Goal: Task Accomplishment & Management: Use online tool/utility

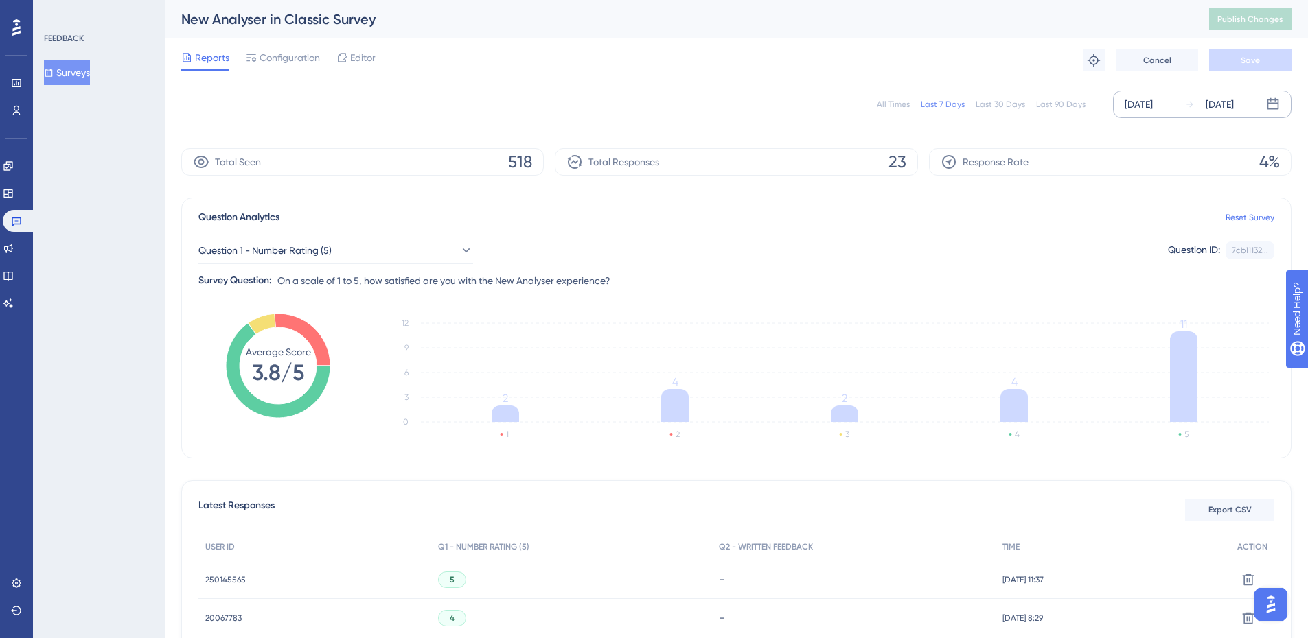
click at [1153, 107] on div "[DATE]" at bounding box center [1138, 104] width 28 height 16
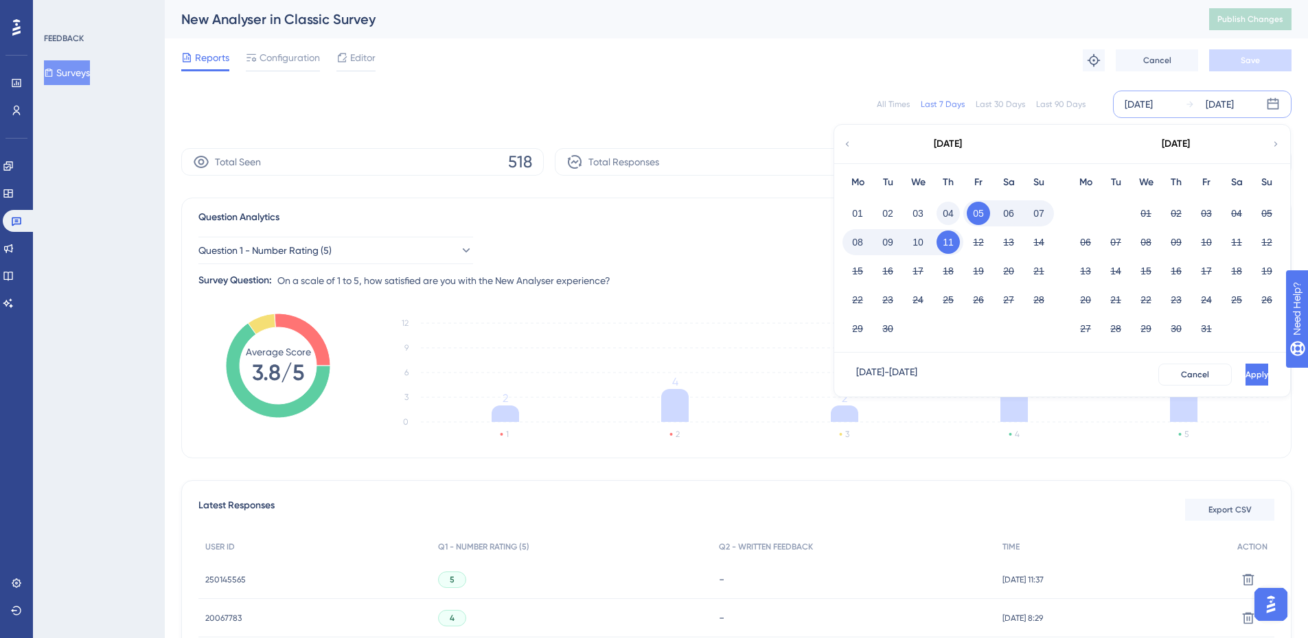
click at [947, 216] on button "04" at bounding box center [947, 213] width 23 height 23
click at [1244, 373] on span "Apply" at bounding box center [1255, 374] width 23 height 11
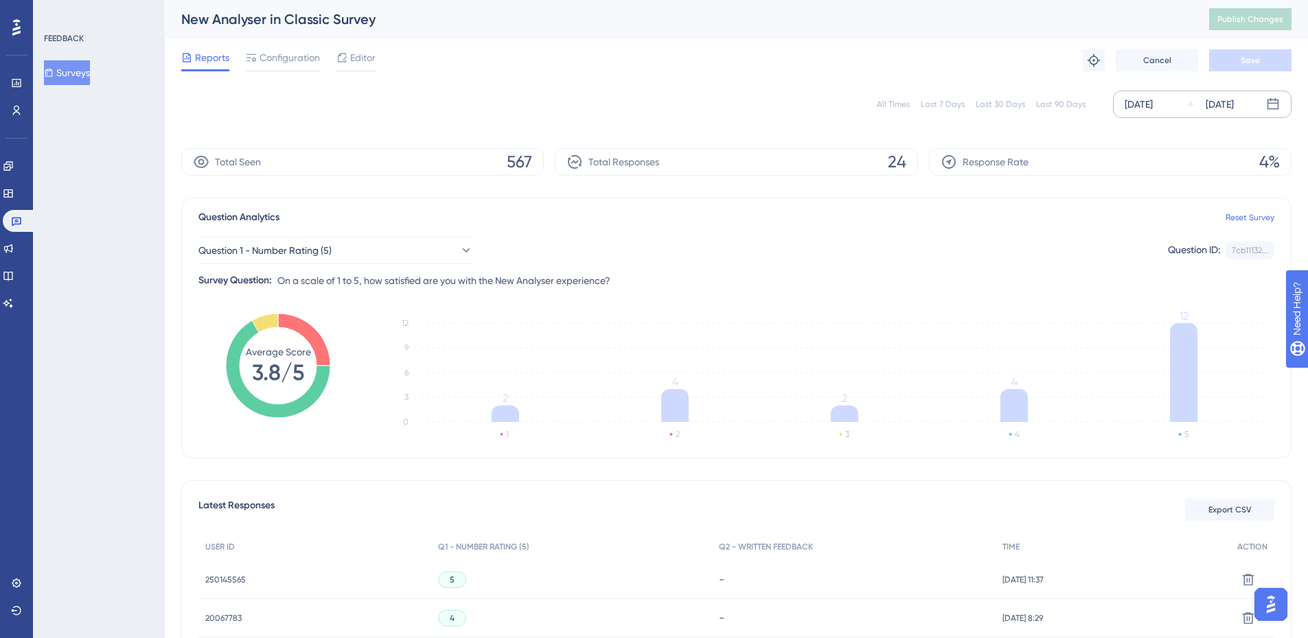
click at [1153, 103] on div "[DATE]" at bounding box center [1138, 104] width 28 height 16
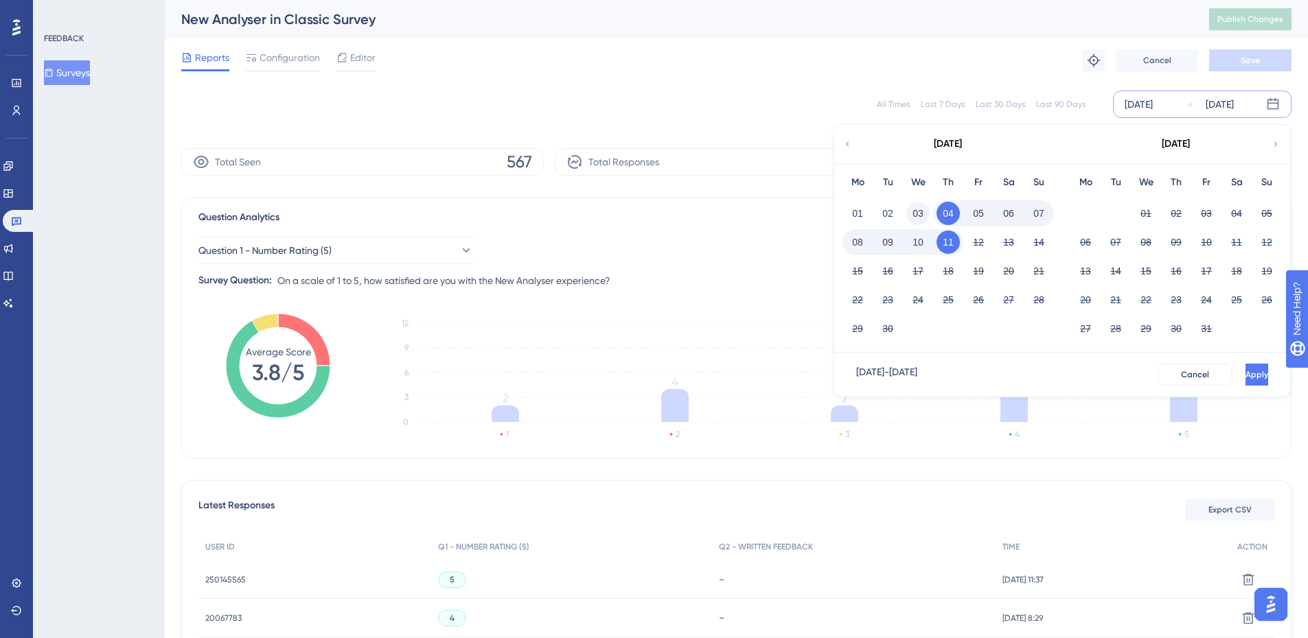
click at [921, 212] on button "03" at bounding box center [917, 213] width 23 height 23
click at [1245, 380] on span "Apply" at bounding box center [1256, 374] width 23 height 11
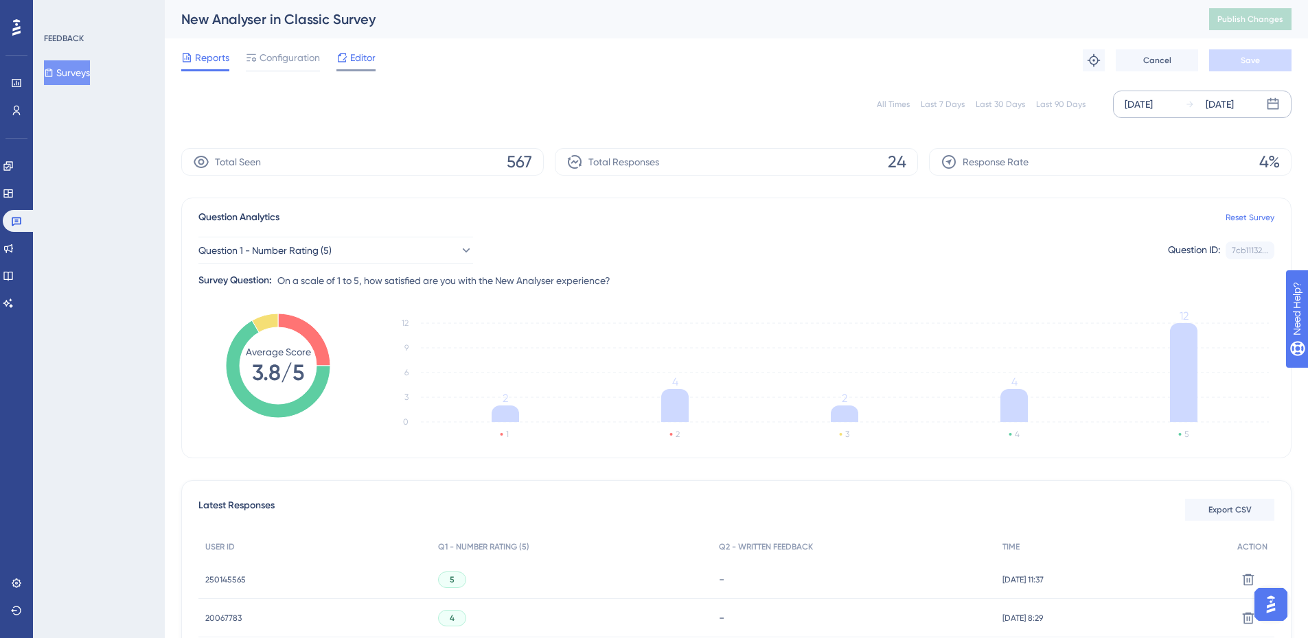
click at [367, 57] on span "Editor" at bounding box center [362, 57] width 25 height 16
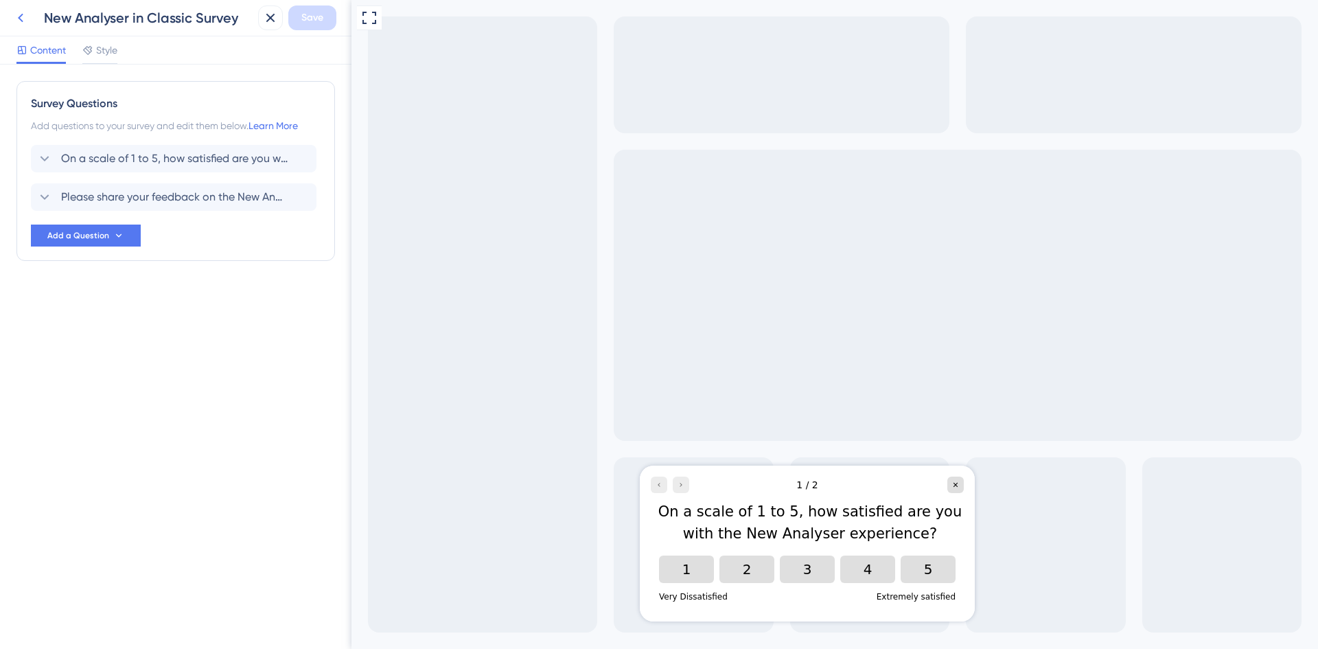
click at [20, 21] on icon at bounding box center [20, 18] width 16 height 16
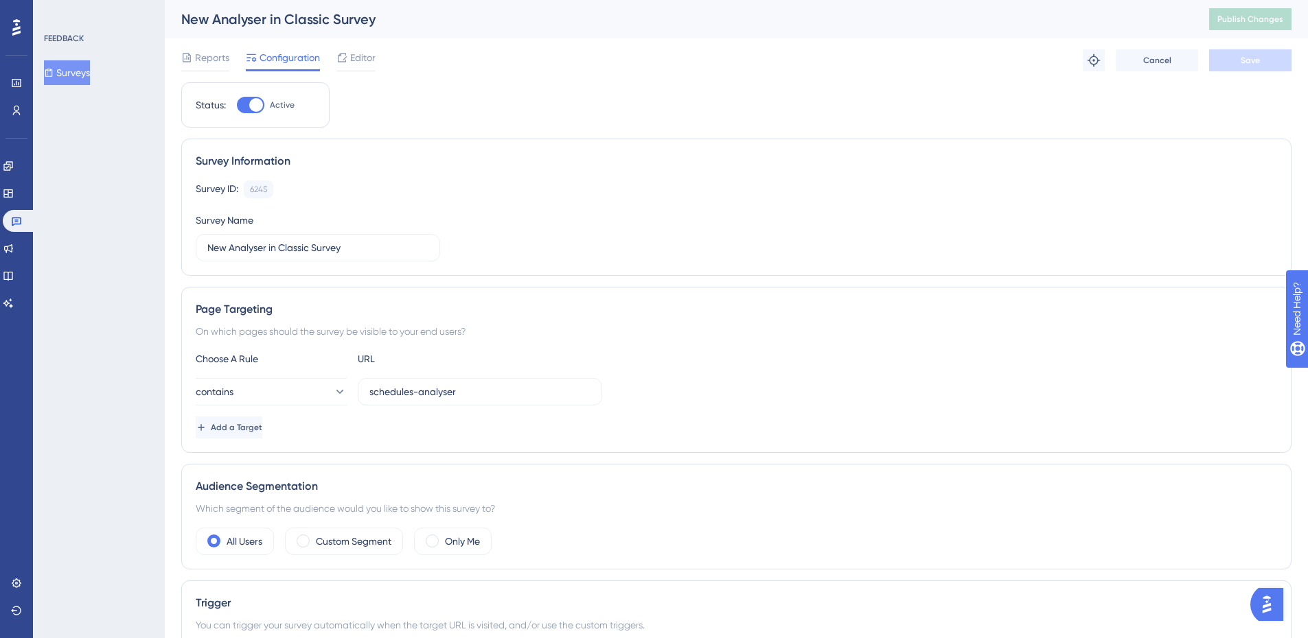
click at [697, 71] on div "Reports Configuration Editor Troubleshoot Cancel Save" at bounding box center [736, 60] width 1110 height 44
